Goal: Feedback & Contribution: Submit feedback/report problem

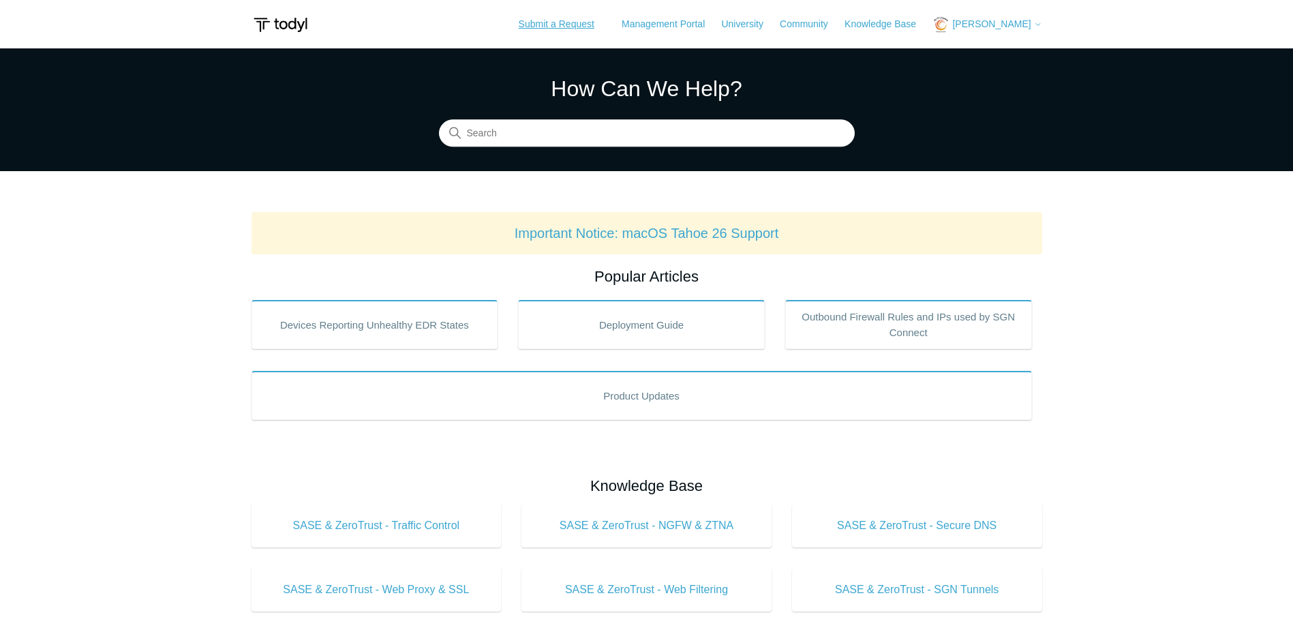
drag, startPoint x: 0, startPoint y: 0, endPoint x: 706, endPoint y: 35, distance: 707.2
click at [573, 21] on link "Submit a Request" at bounding box center [556, 24] width 103 height 22
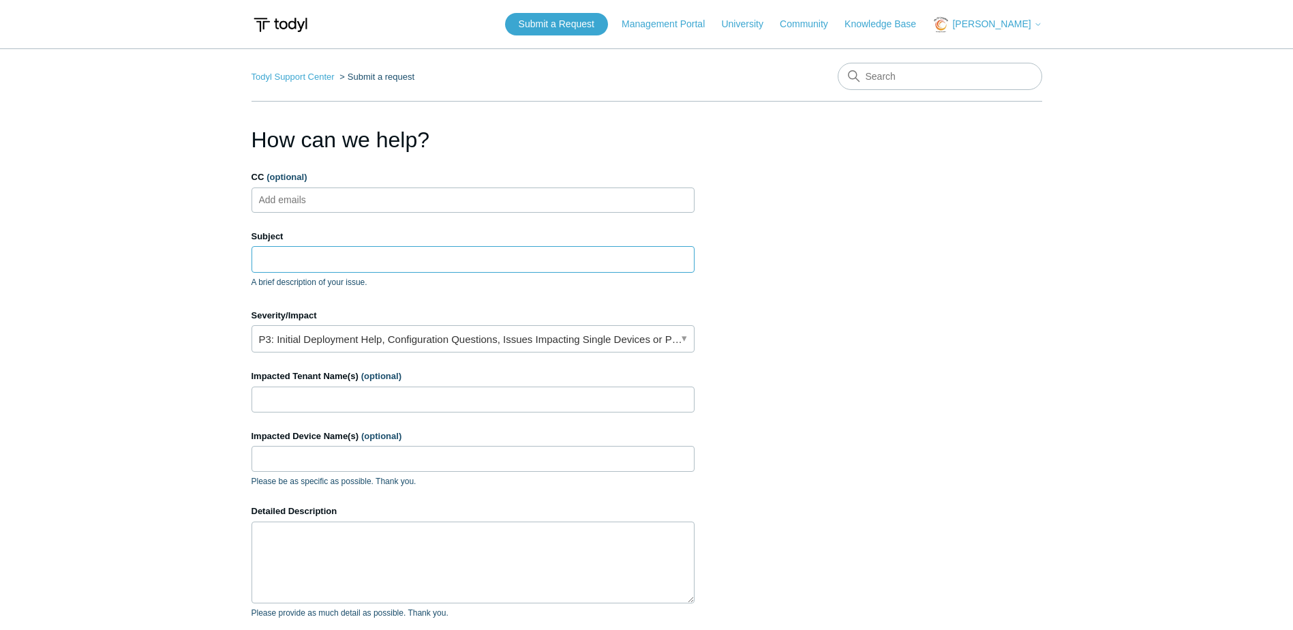
click at [281, 256] on input "Subject" at bounding box center [473, 259] width 443 height 26
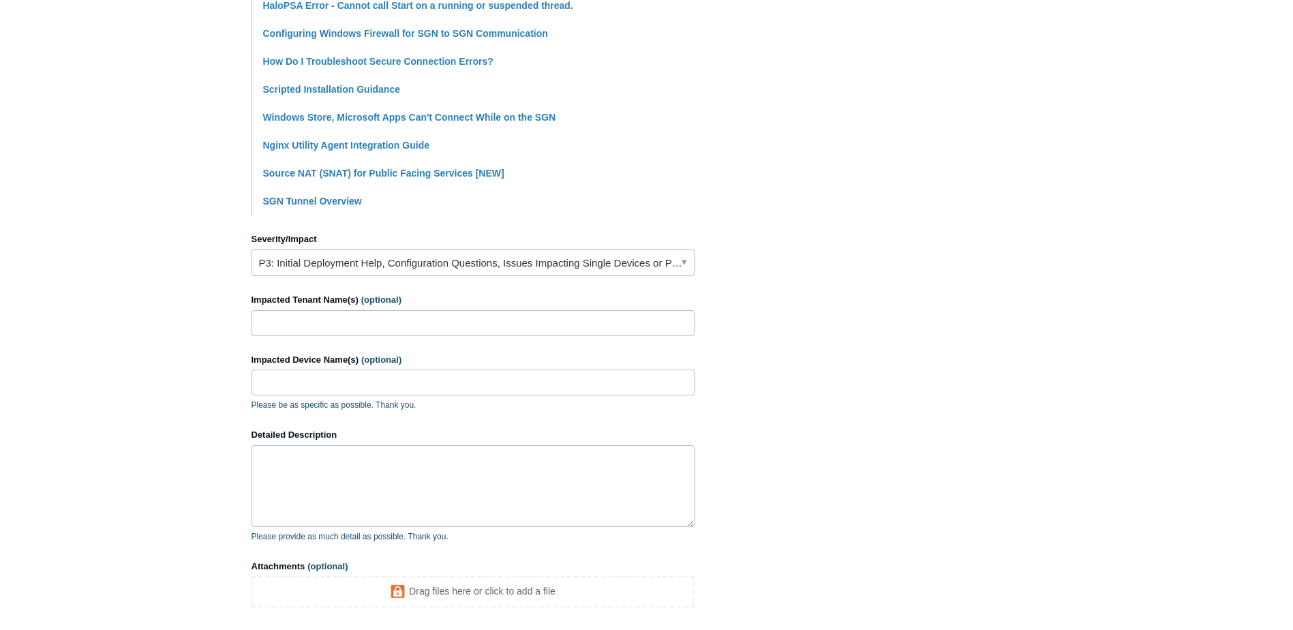
scroll to position [409, 0]
type input "Windows cannot access error"
click at [329, 324] on input "Impacted Tenant Name(s) (optional)" at bounding box center [473, 322] width 443 height 26
type input "JTE"
click at [303, 382] on input "Impacted Device Name(s) (optional)" at bounding box center [473, 381] width 443 height 26
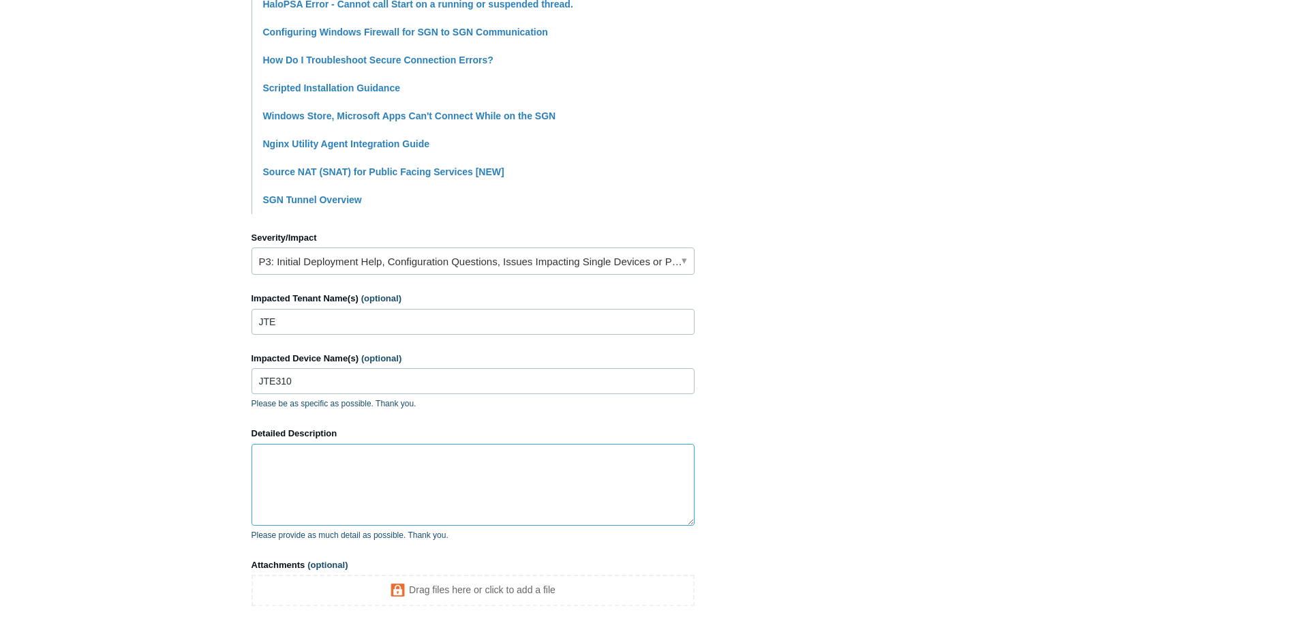
click at [290, 457] on textarea "Detailed Description" at bounding box center [473, 485] width 443 height 82
click at [329, 377] on input "JTE310" at bounding box center [473, 381] width 443 height 26
type input "JTE310 & JTE311"
click at [276, 454] on textarea "Detailed Description" at bounding box center [473, 485] width 443 height 82
click at [434, 470] on textarea "These endpoints are constantly getting the Windows cannot access \\192.168.1.3\…" at bounding box center [473, 485] width 443 height 82
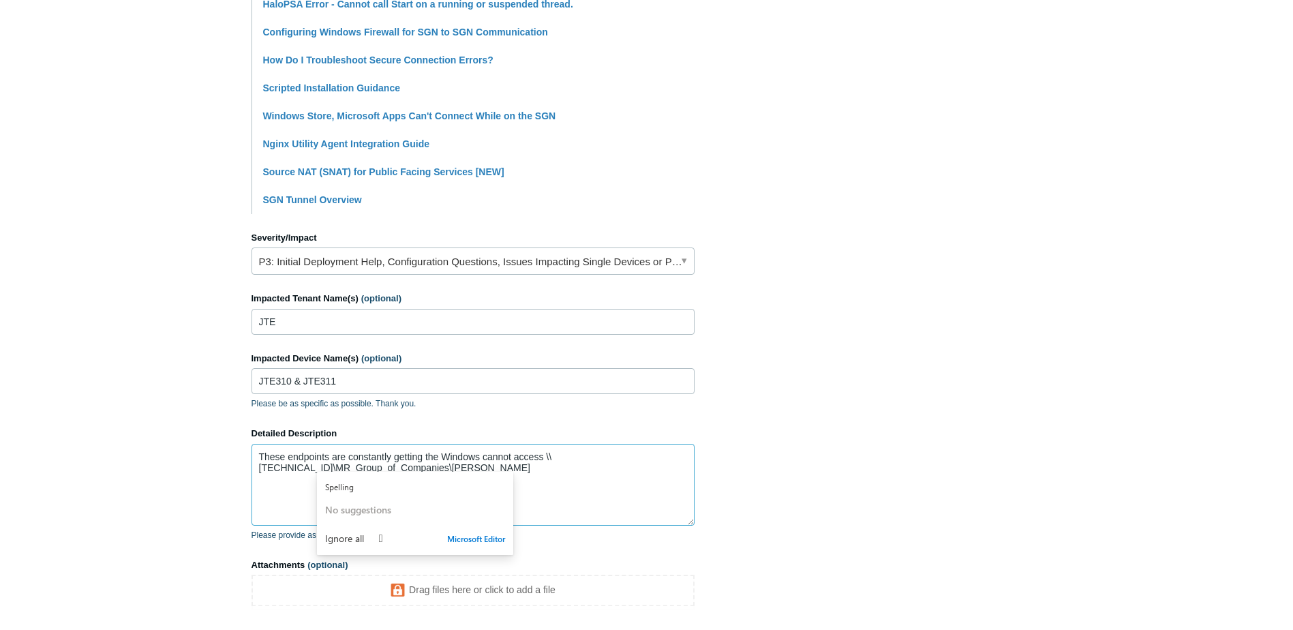
click at [530, 470] on textarea "These endpoints are constantly getting the Windows cannot access \\192.168.1.3\…" at bounding box center [473, 485] width 443 height 82
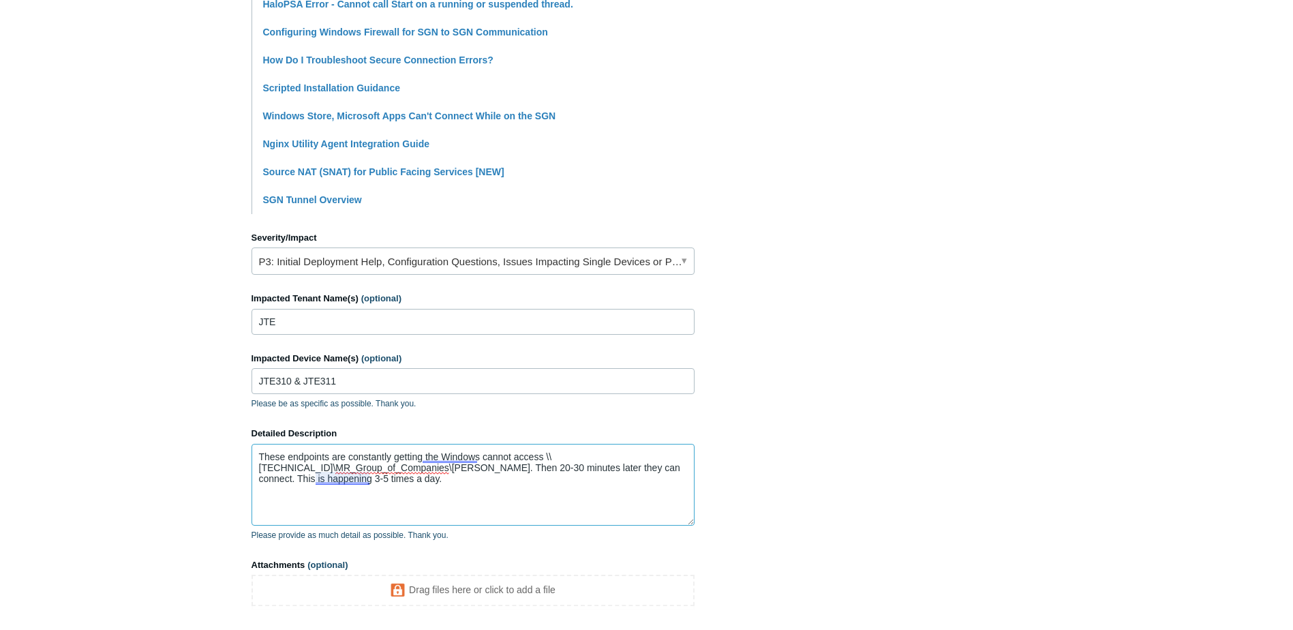
click at [357, 483] on textarea "These endpoints are constantly getting the Windows cannot access \\192.168.1.3\…" at bounding box center [473, 485] width 443 height 82
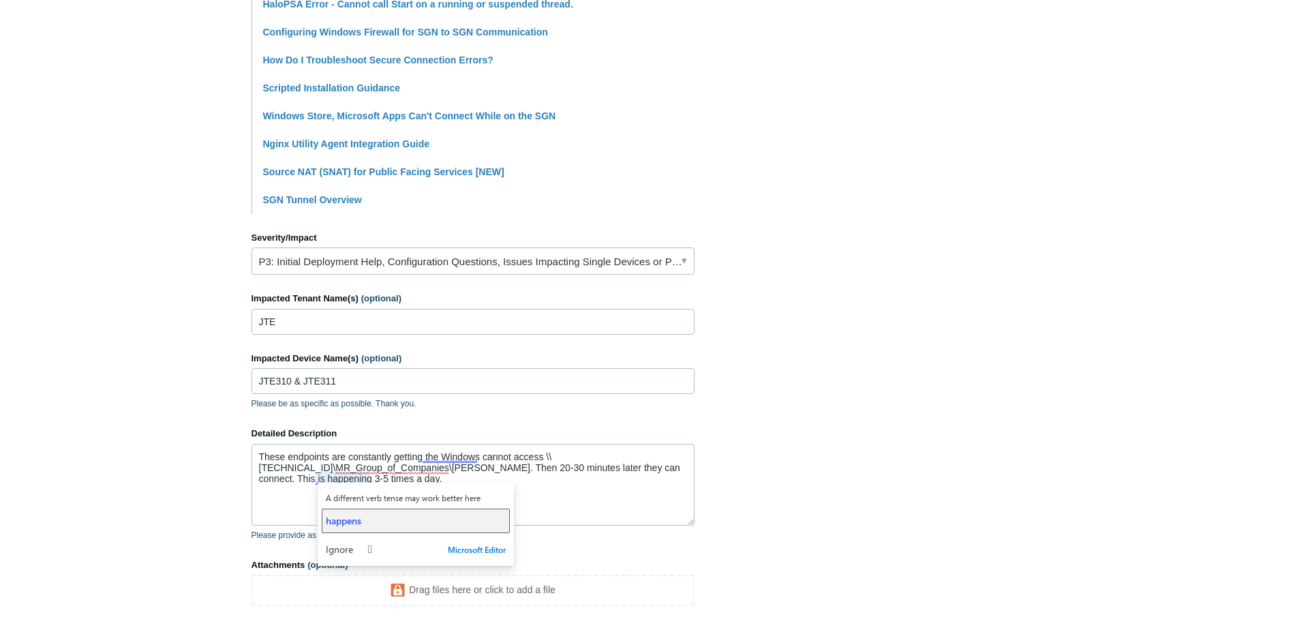
click at [343, 515] on span "happens" at bounding box center [343, 520] width 35 height 13
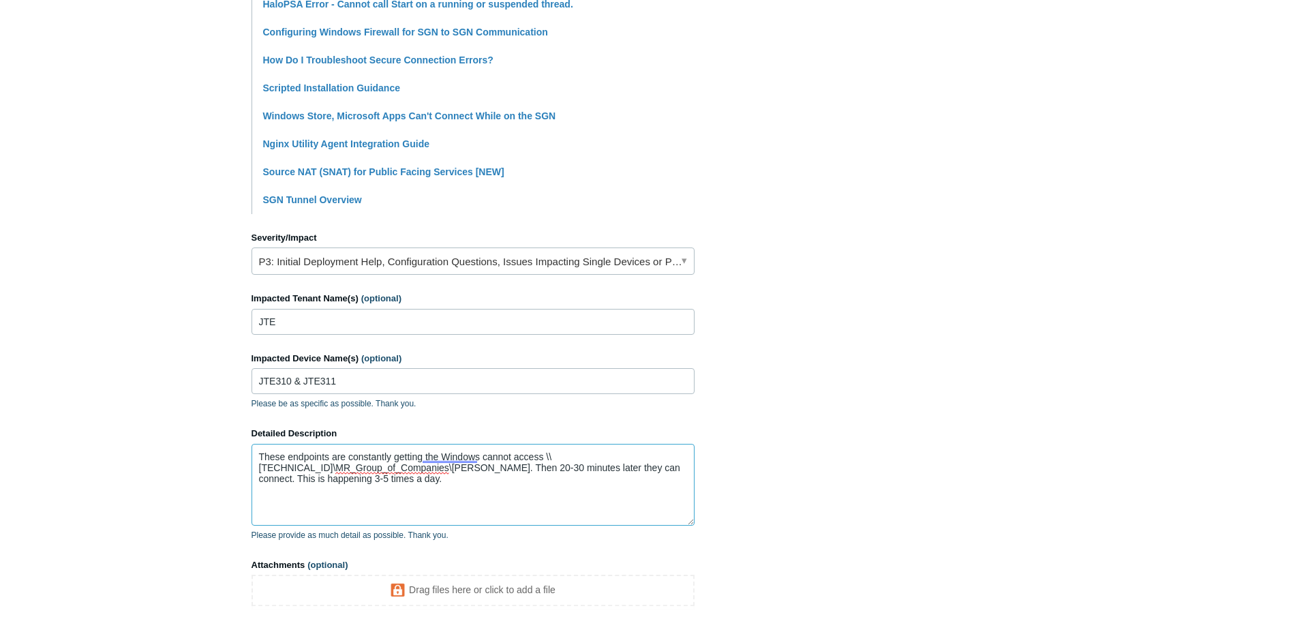
click at [442, 482] on textarea "These endpoints are constantly getting the Windows cannot access \\192.168.1.3\…" at bounding box center [473, 485] width 443 height 82
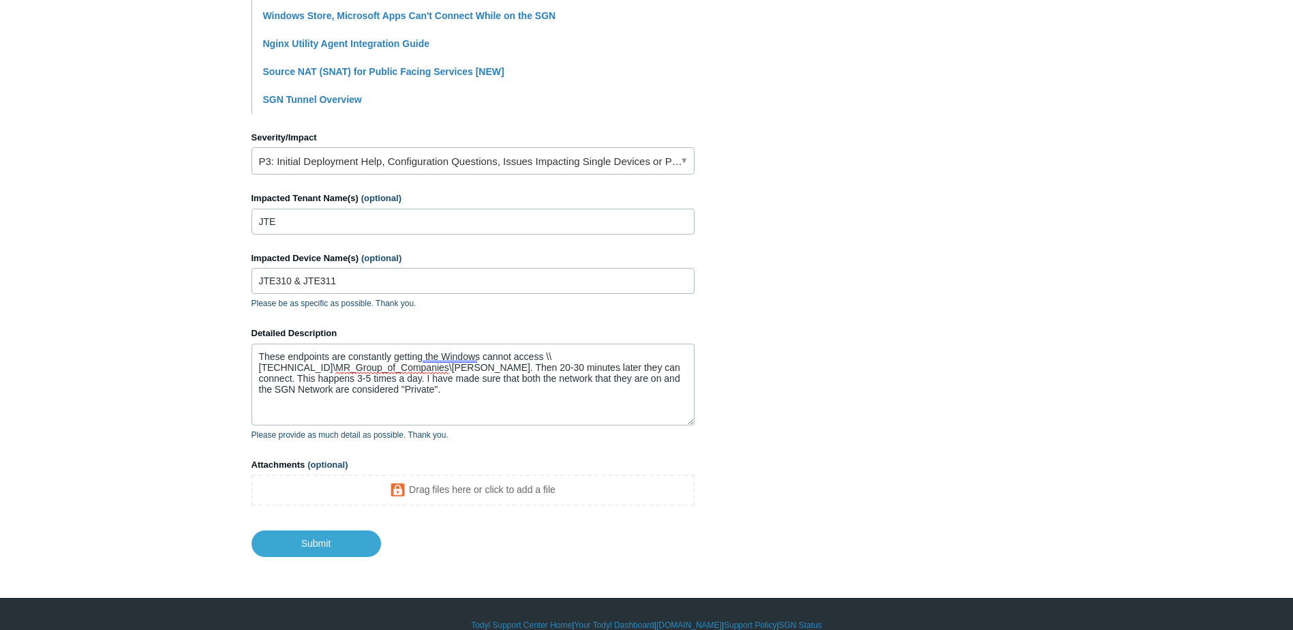
scroll to position [531, 0]
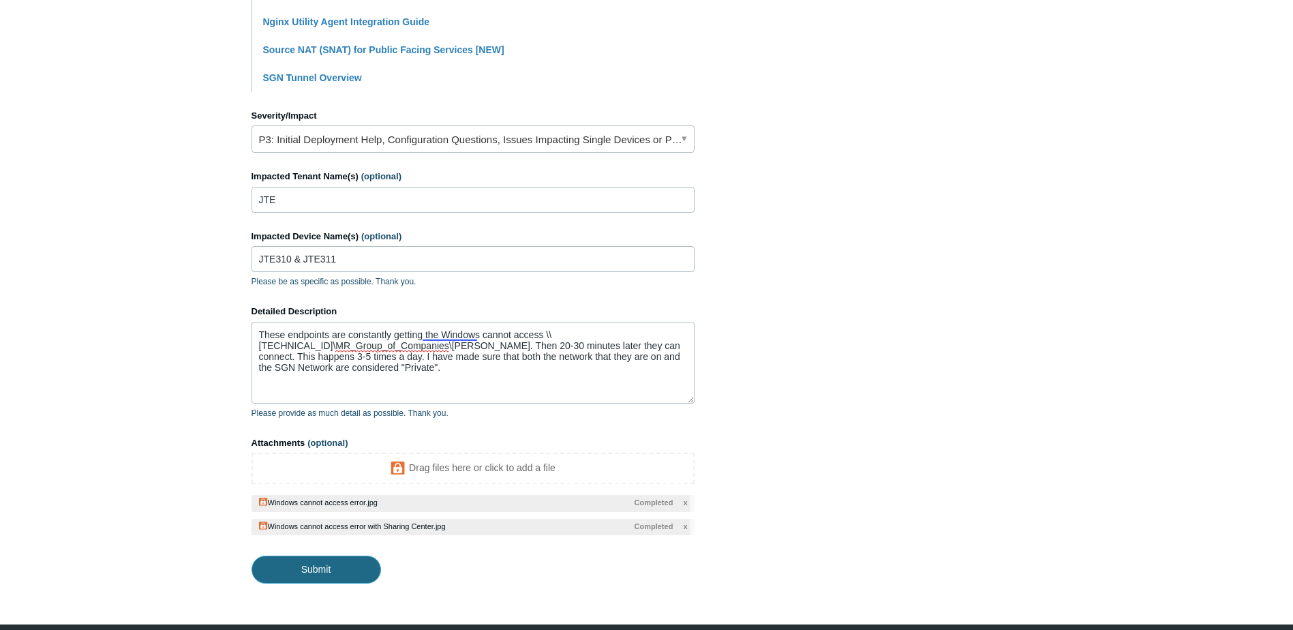
click at [318, 569] on input "Submit" at bounding box center [317, 569] width 130 height 27
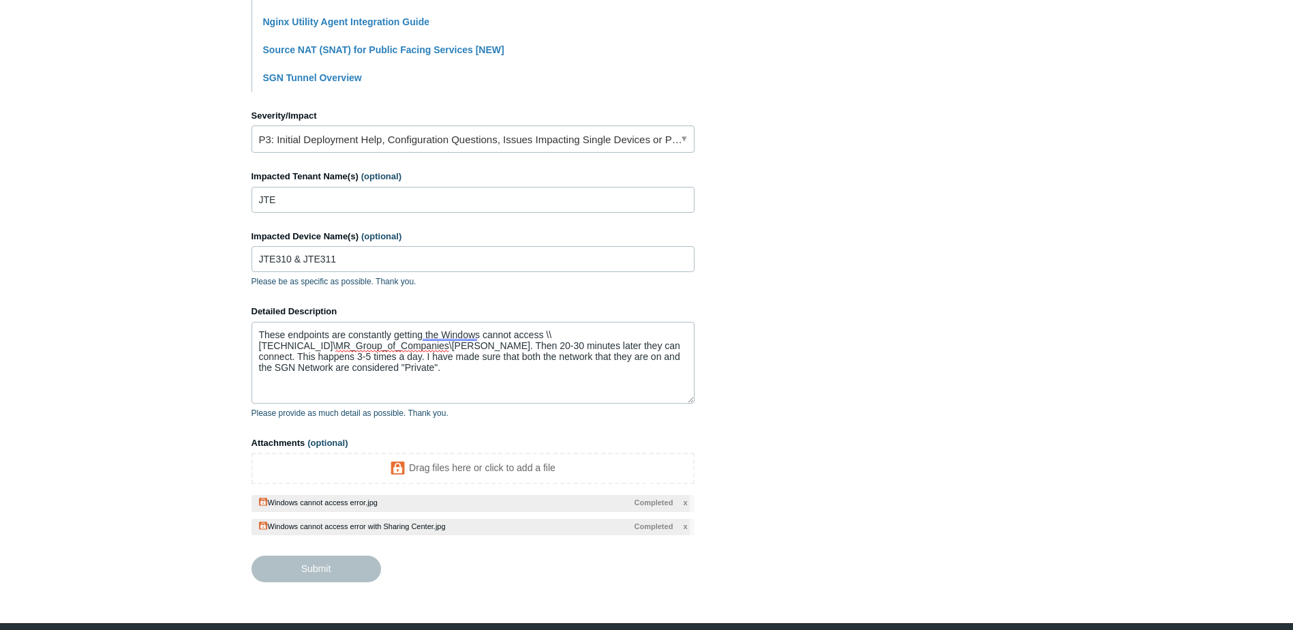
type textarea "These endpoints are constantly getting the Windows cannot access \\192.168.1.3\…"
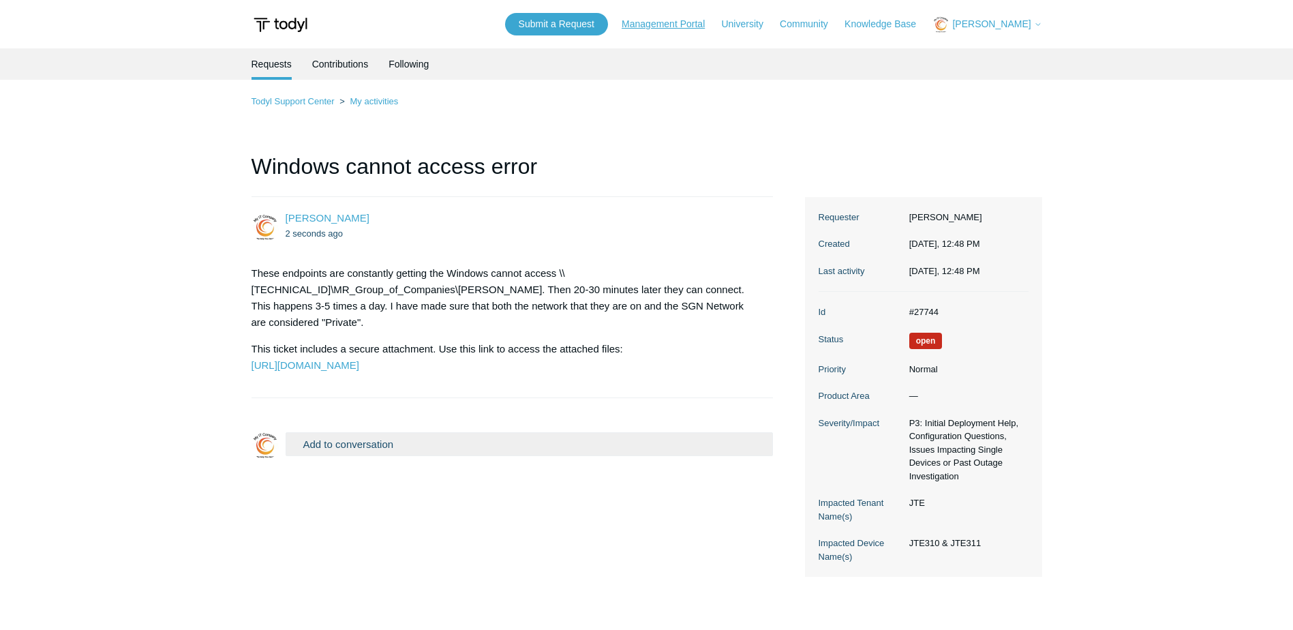
click at [663, 22] on link "Management Portal" at bounding box center [670, 24] width 97 height 14
click at [983, 21] on span "[PERSON_NAME]" at bounding box center [991, 23] width 78 height 11
click at [991, 55] on link "My Support Requests" at bounding box center [999, 54] width 133 height 24
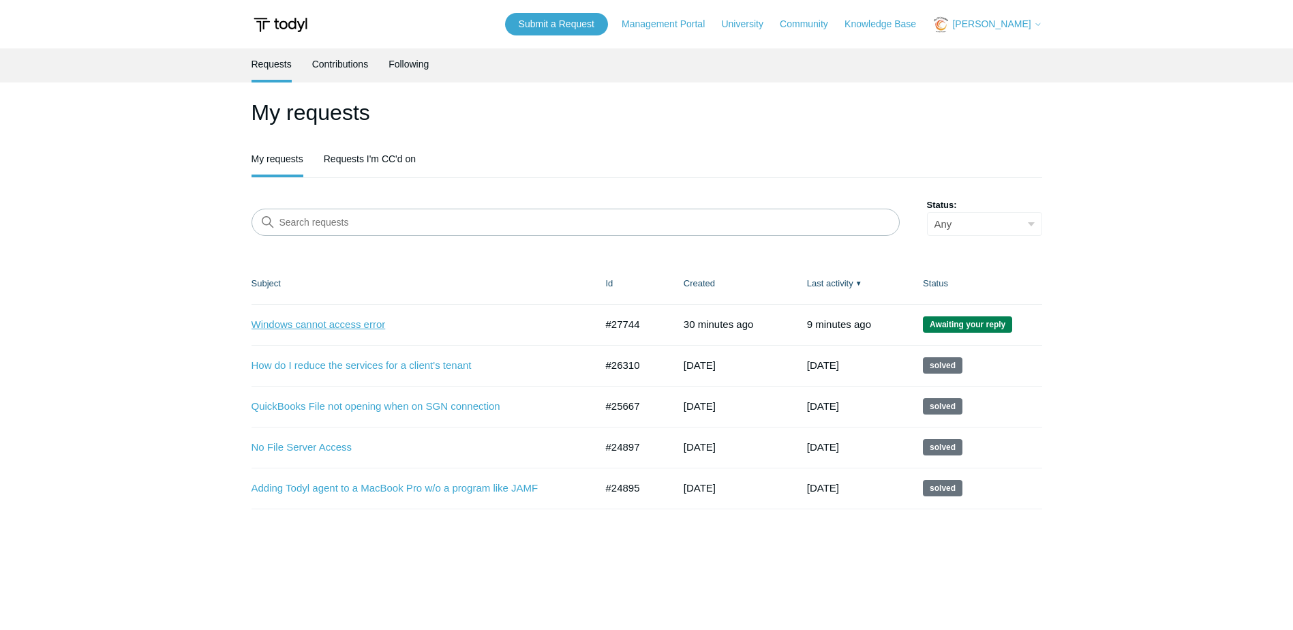
click at [309, 326] on link "Windows cannot access error" at bounding box center [414, 325] width 324 height 16
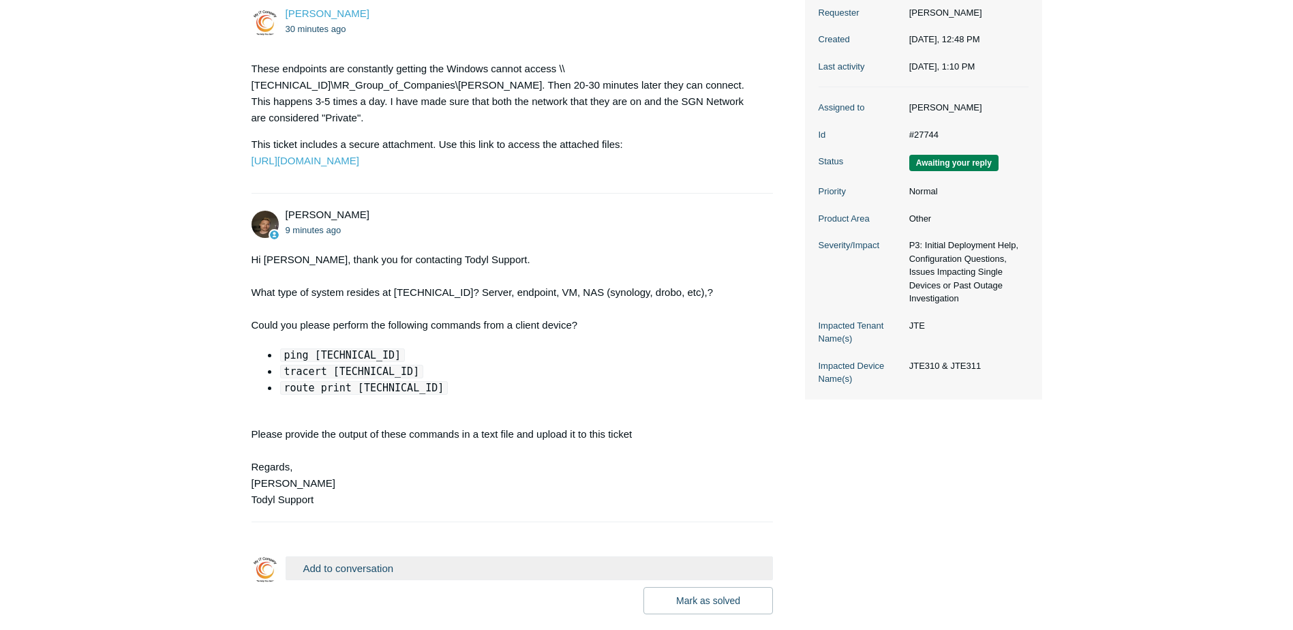
scroll to position [316, 0]
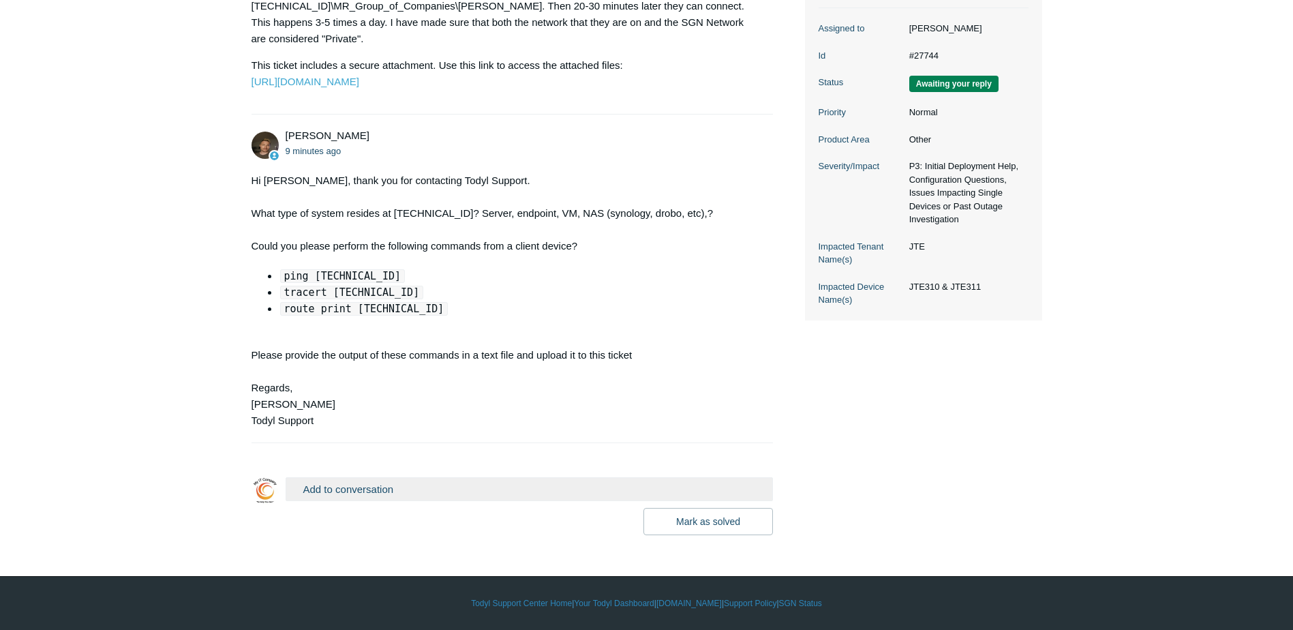
click at [438, 489] on button "Add to conversation" at bounding box center [530, 489] width 488 height 24
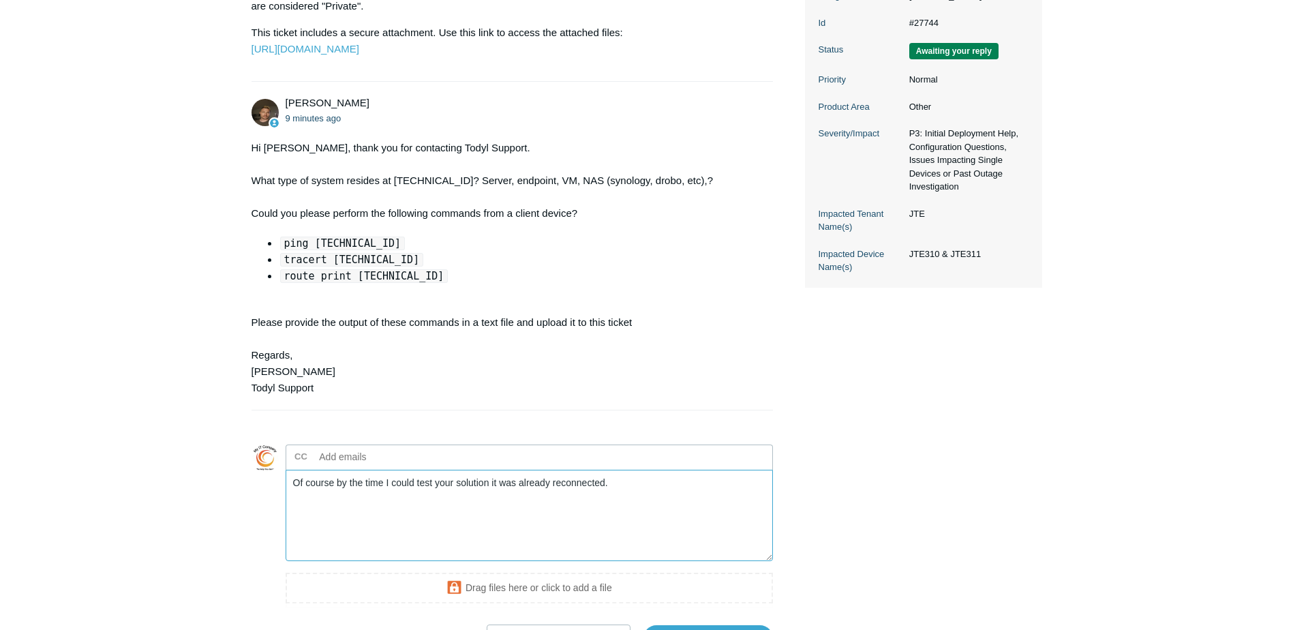
click at [292, 517] on textarea "Of course by the time I could test your solution it was already reconnected." at bounding box center [530, 516] width 488 height 92
click at [497, 517] on textarea "The IP address of [TECHNICAL_ID] is to a Buffalo TeraStation NAS. Of course by …" at bounding box center [530, 516] width 488 height 92
click at [561, 515] on textarea "The IP address of [TECHNICAL_ID] is to a Buffalo TeraStation NAS. Of course by …" at bounding box center [530, 516] width 488 height 92
click at [464, 517] on textarea "The IP address of 192.168.1.3 is to a Buffalo TeraStation NAS. Of course by the…" at bounding box center [530, 516] width 488 height 92
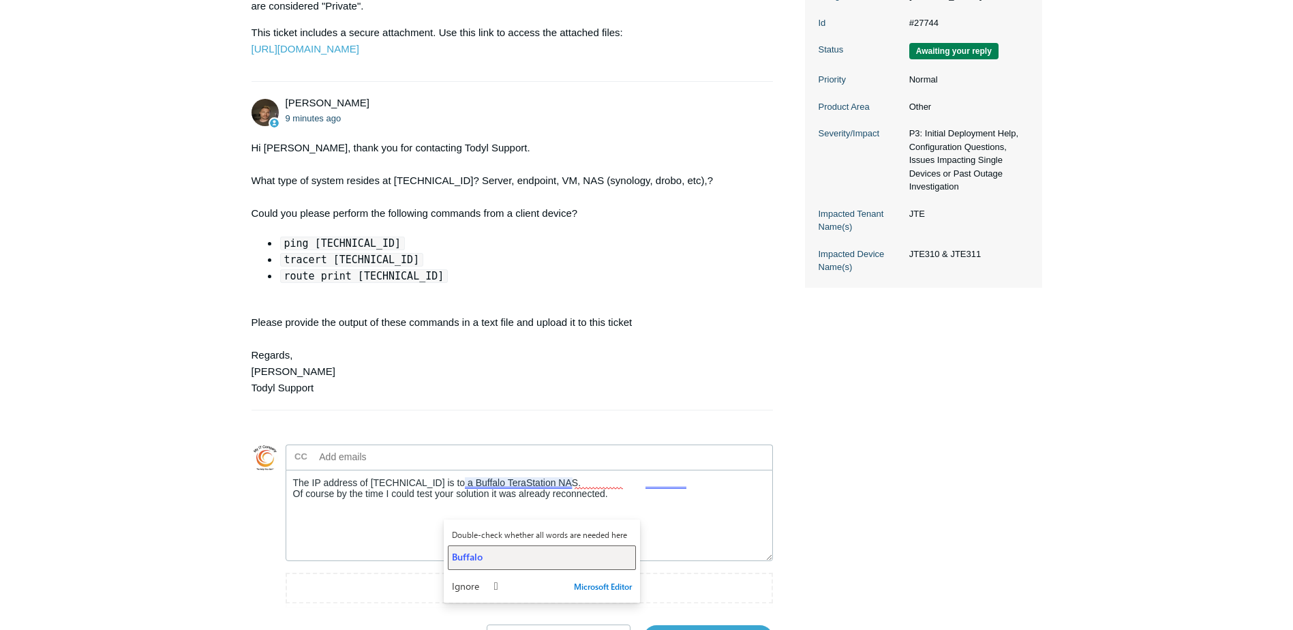
click at [472, 557] on span "Buffalo" at bounding box center [467, 556] width 31 height 13
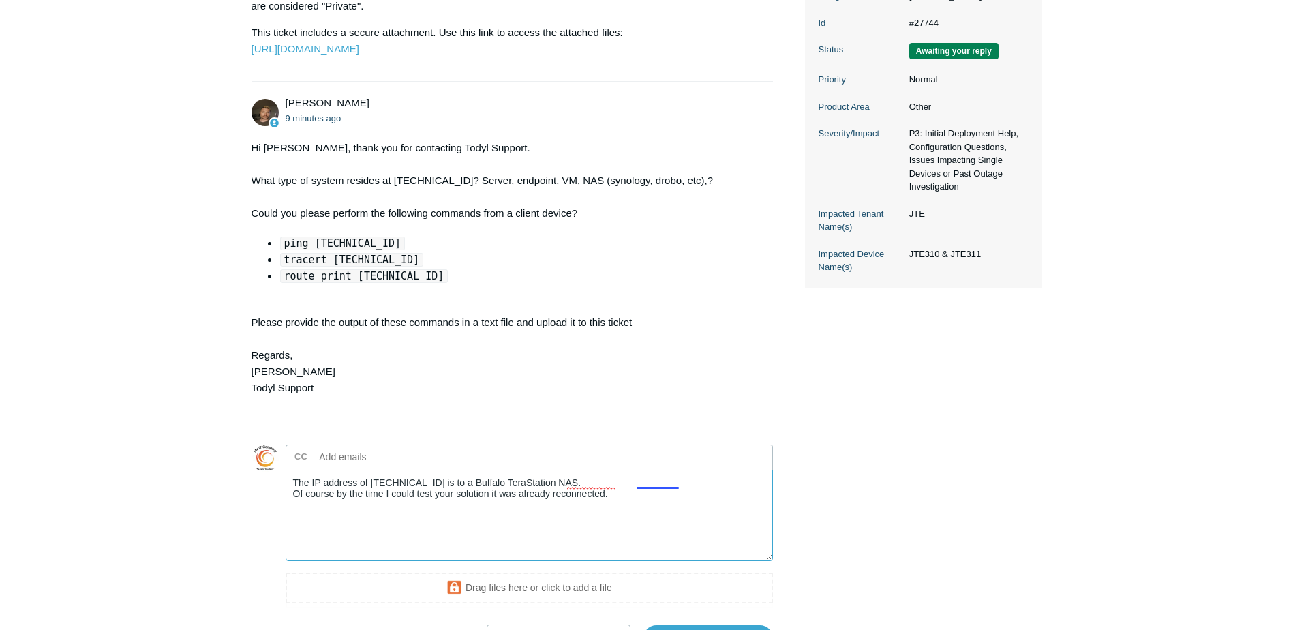
click at [445, 517] on textarea "The IP address of 192.168.1.3 is to a Buffalo TeraStation NAS. Of course by the…" at bounding box center [530, 516] width 488 height 92
click at [323, 526] on textarea "The IP address of 192.168.1.3 is to a Buffalo TeraStation NAS. Of course by the…" at bounding box center [530, 516] width 488 height 92
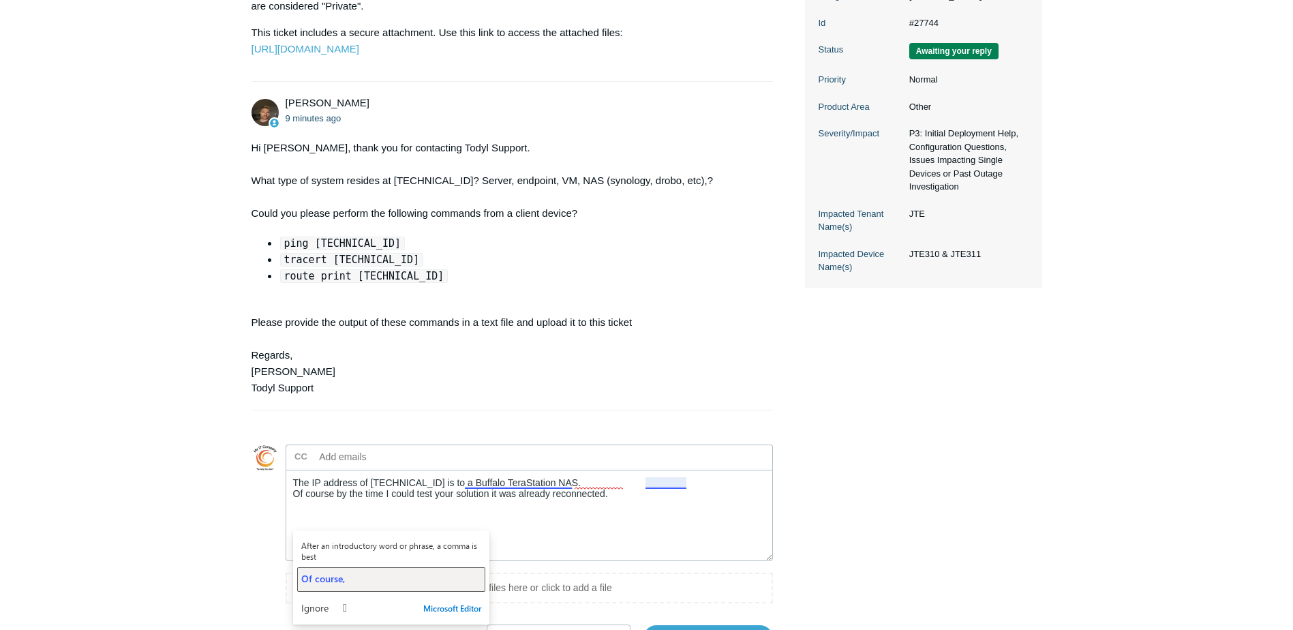
click at [333, 579] on span "Of course," at bounding box center [323, 578] width 44 height 13
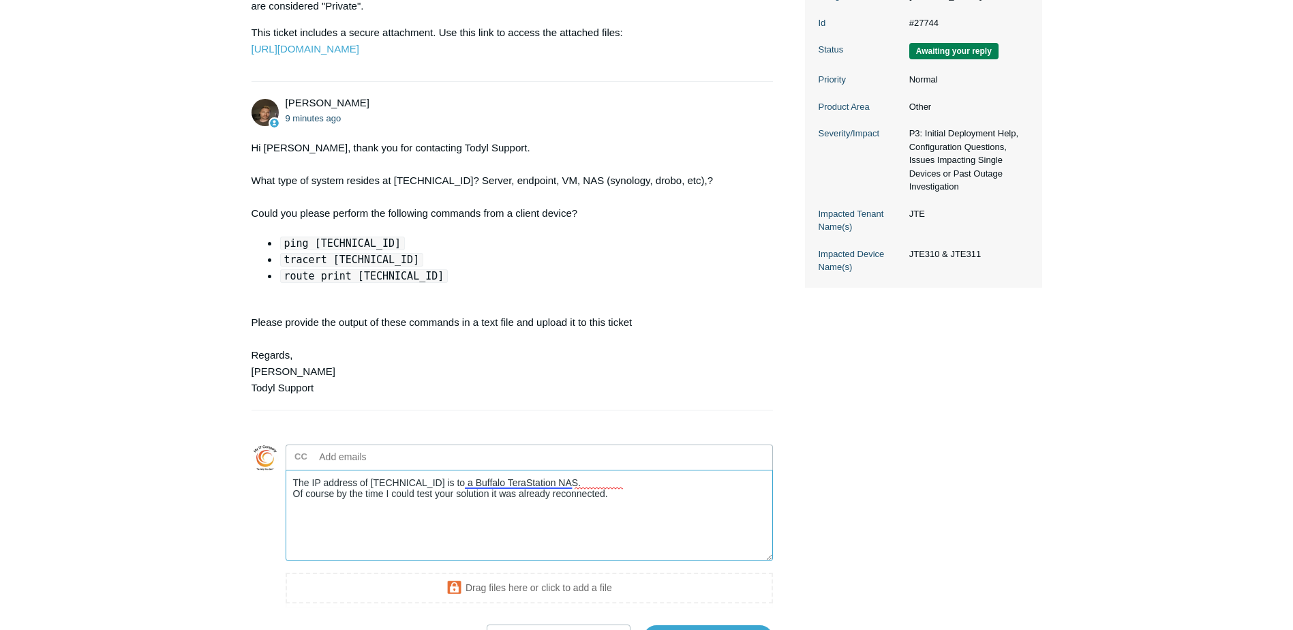
click at [571, 517] on textarea "The IP address of 192.168.1.3 is to a Buffalo TeraStation NAS. Of course by the…" at bounding box center [530, 516] width 488 height 92
click at [614, 527] on textarea "The IP address of 192.168.1.3 is to a Buffalo TeraStation NAS. Of course by the…" at bounding box center [530, 516] width 488 height 92
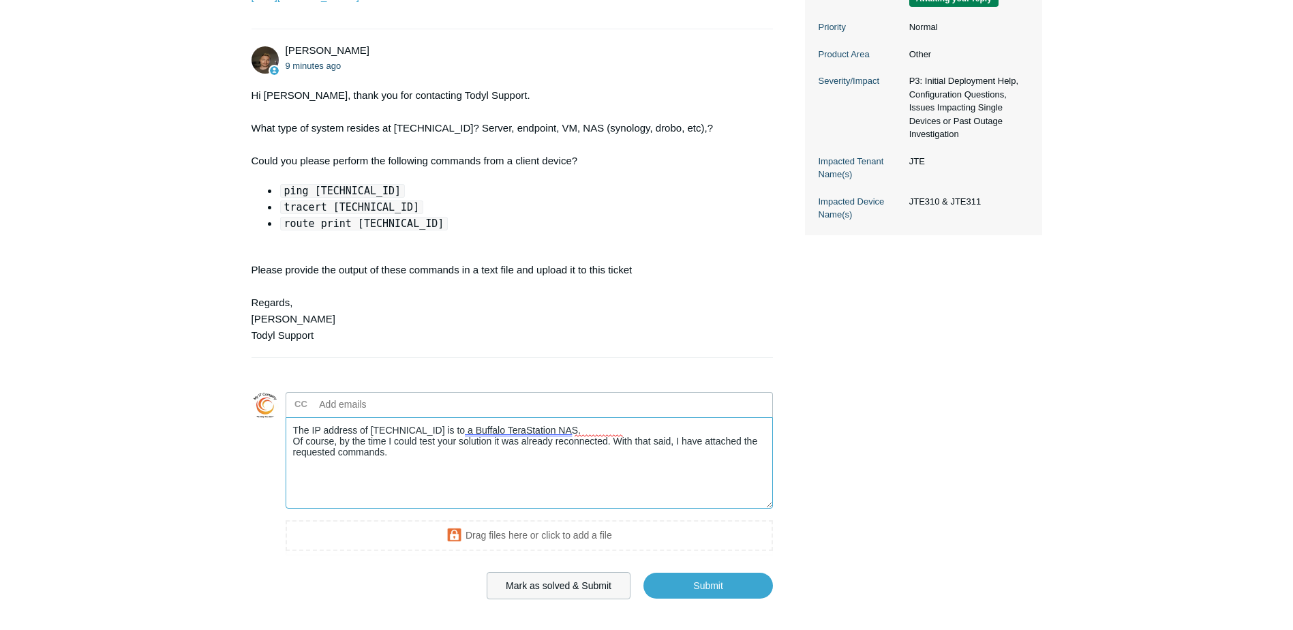
scroll to position [466, 0]
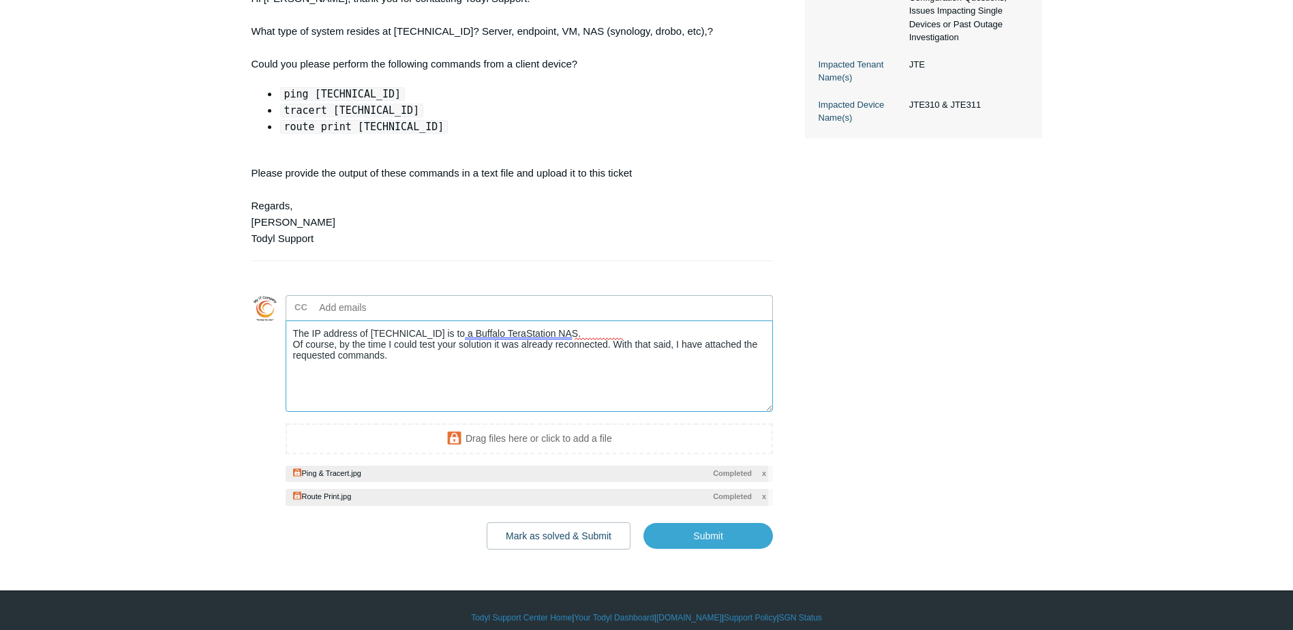
click at [426, 391] on textarea "The IP address of 192.168.1.3 is to a Buffalo TeraStation NAS. Of course, by th…" at bounding box center [530, 366] width 488 height 92
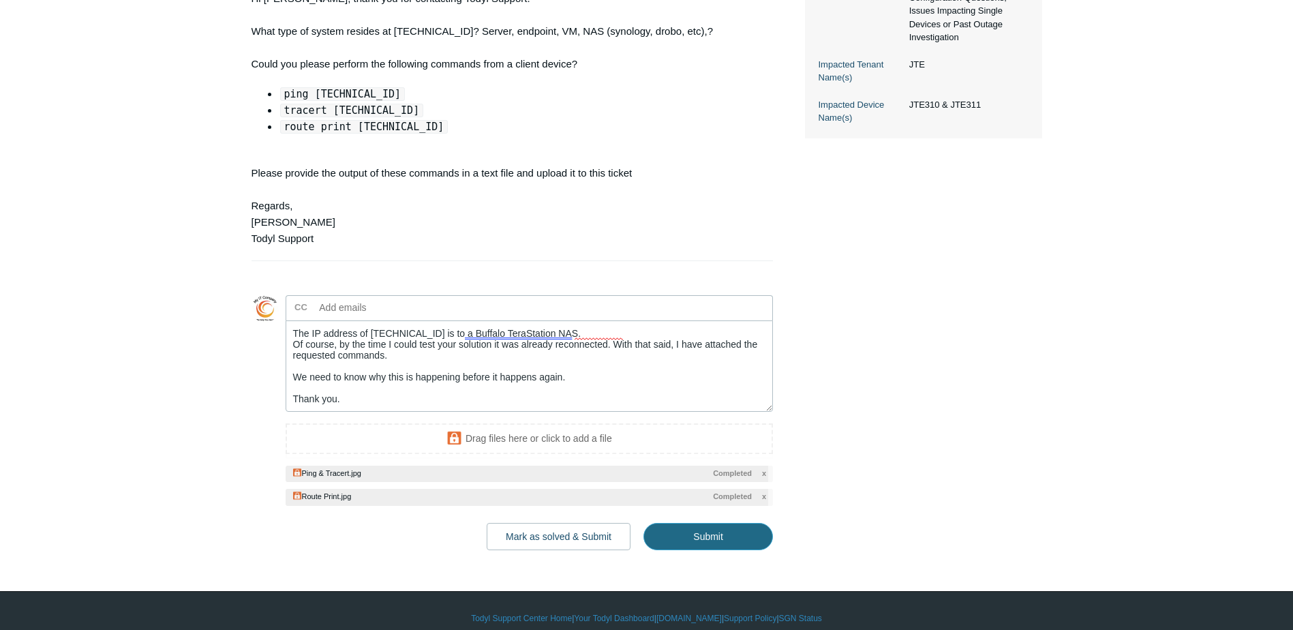
click at [689, 550] on input "Submit" at bounding box center [709, 536] width 130 height 27
type textarea "The IP address of 192.168.1.3 is to a Buffalo TeraStation NAS. Of course, by th…"
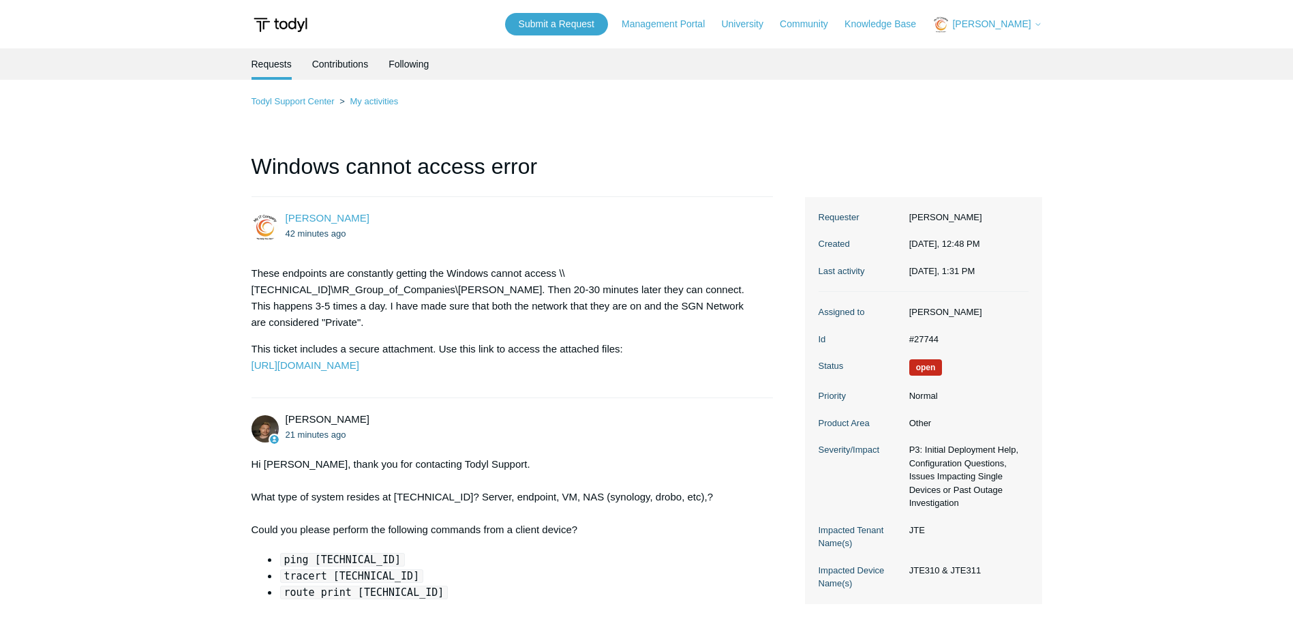
click at [1008, 26] on span "[PERSON_NAME]" at bounding box center [991, 23] width 78 height 11
click at [999, 51] on link "My Support Requests" at bounding box center [999, 54] width 133 height 24
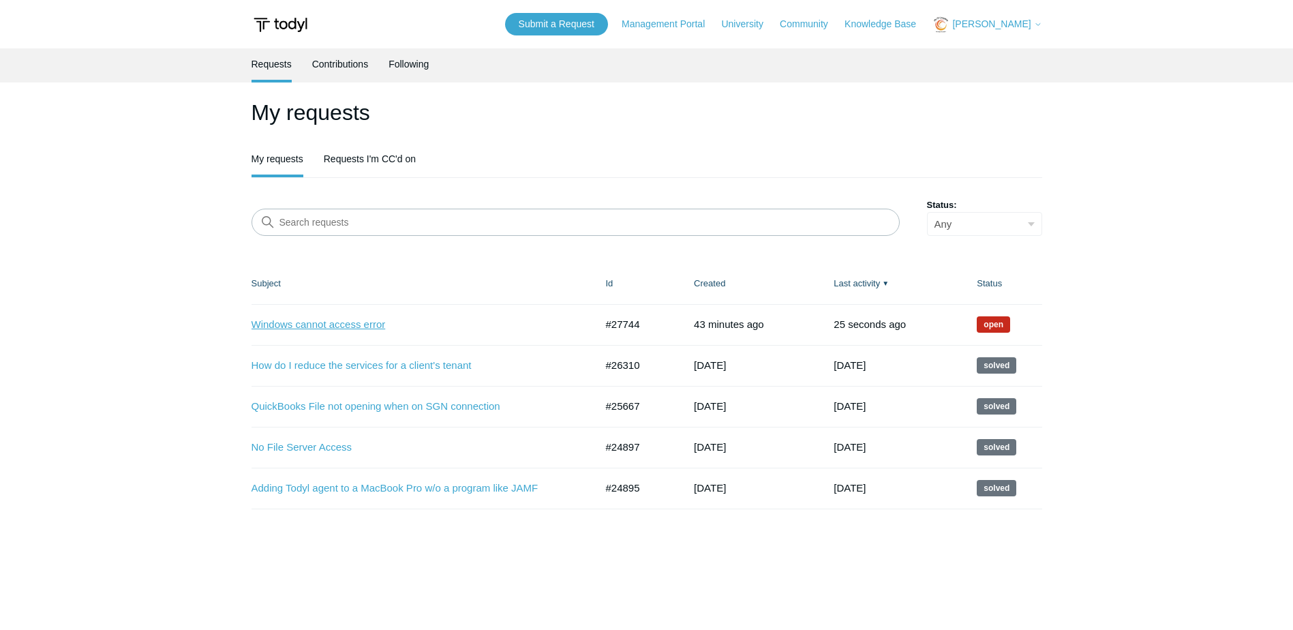
click at [347, 323] on link "Windows cannot access error" at bounding box center [414, 325] width 324 height 16
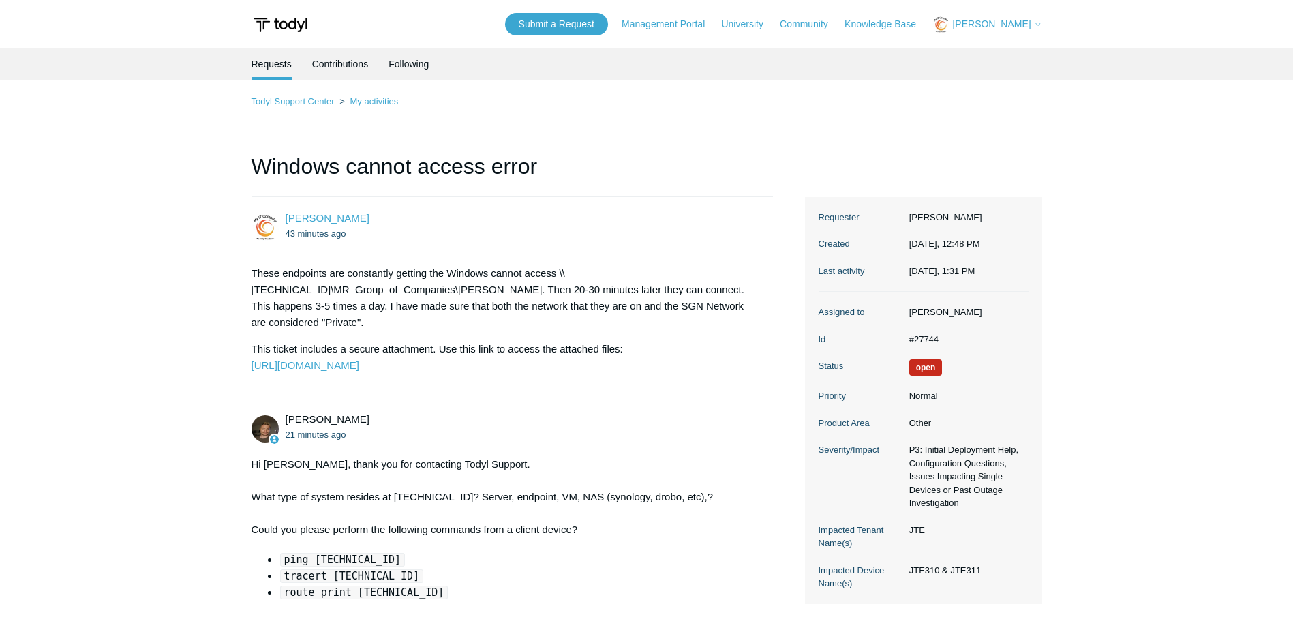
click at [992, 27] on span "[PERSON_NAME]" at bounding box center [991, 23] width 78 height 11
click at [984, 47] on link "My Support Requests" at bounding box center [999, 54] width 133 height 24
